Goal: Information Seeking & Learning: Learn about a topic

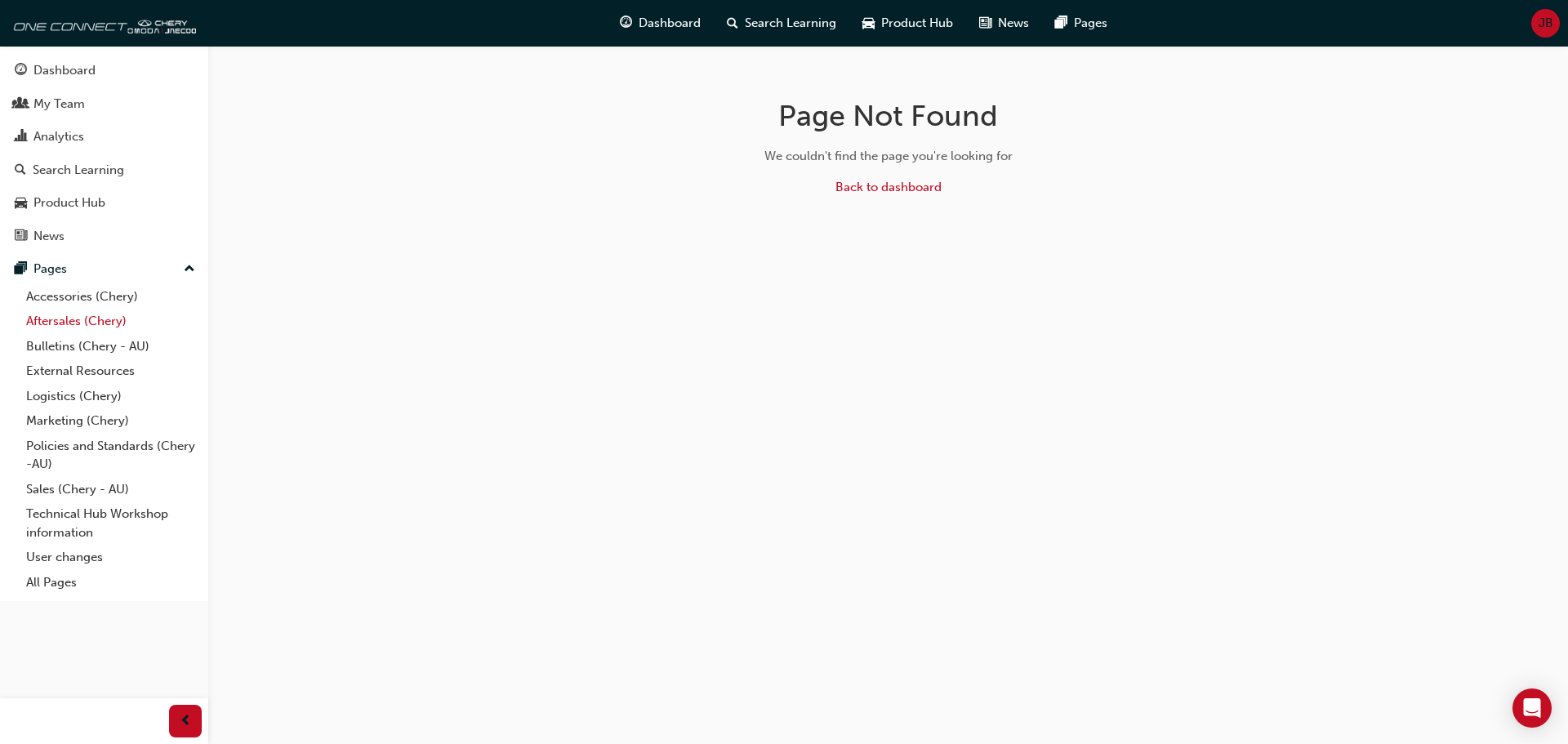
click at [122, 312] on link "Aftersales (Chery)" at bounding box center [110, 321] width 182 height 26
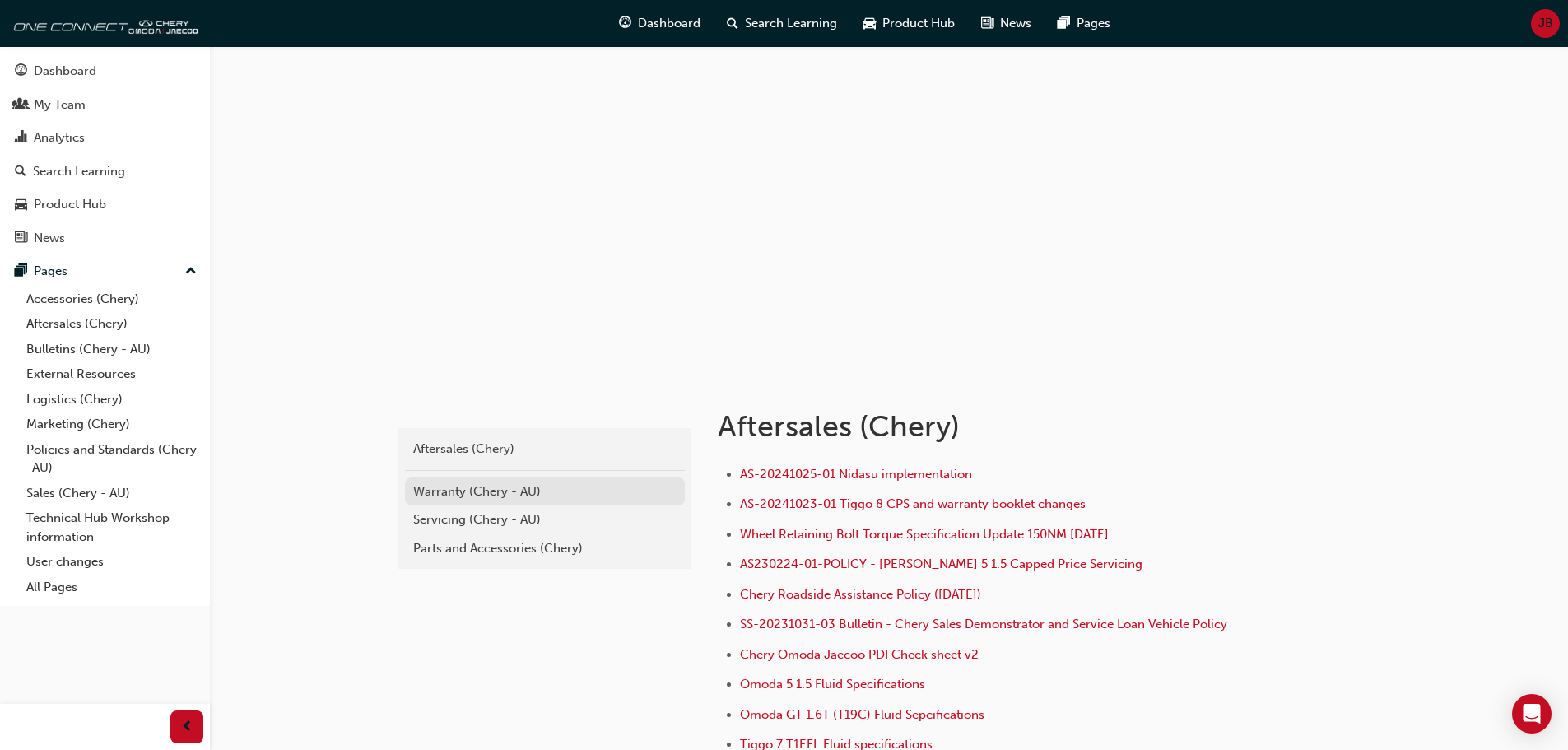
click at [509, 494] on div "Warranty (Chery - AU)" at bounding box center [545, 491] width 263 height 19
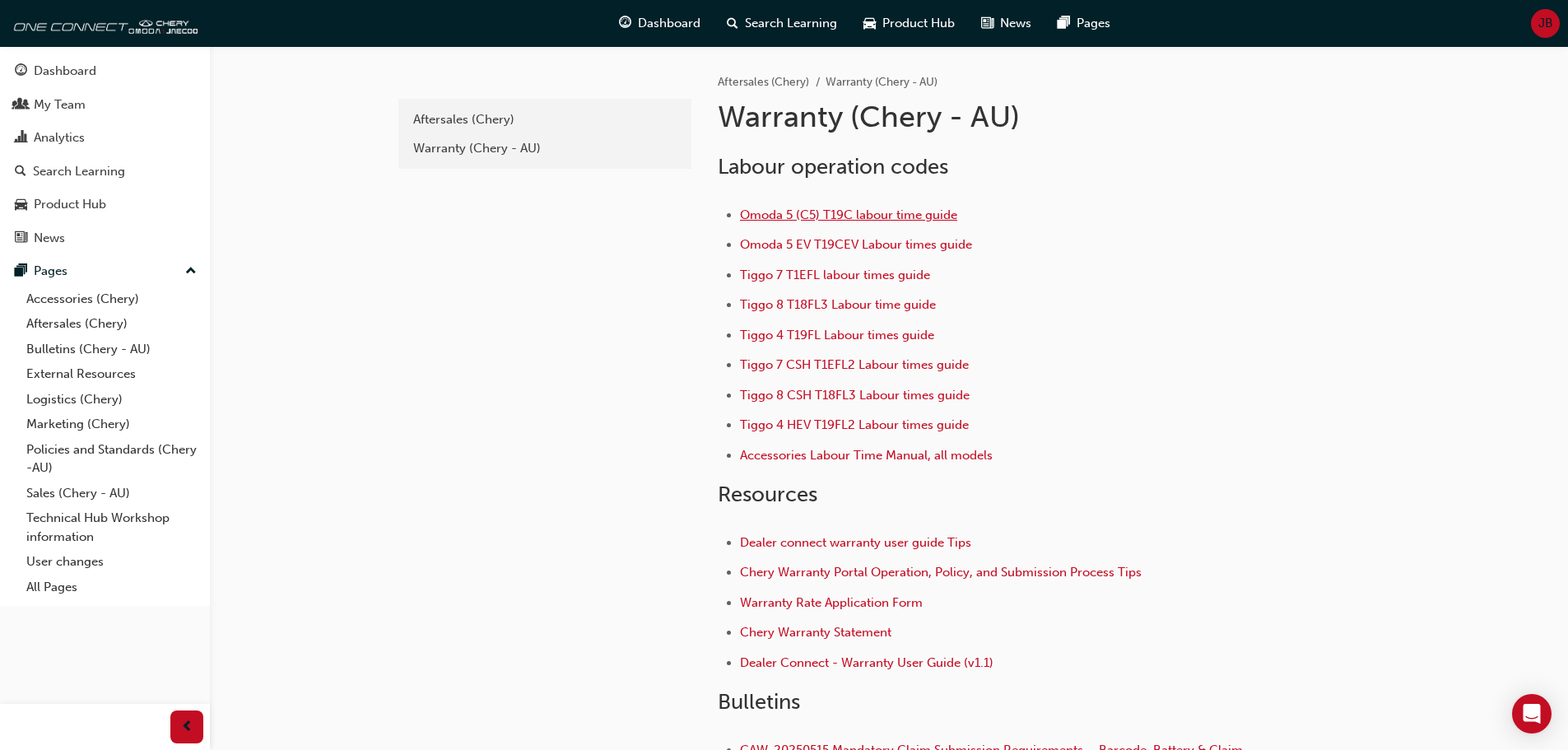
click at [898, 215] on span "Omoda 5 (C5) T19C labour time guide" at bounding box center [848, 214] width 217 height 15
